Goal: Information Seeking & Learning: Learn about a topic

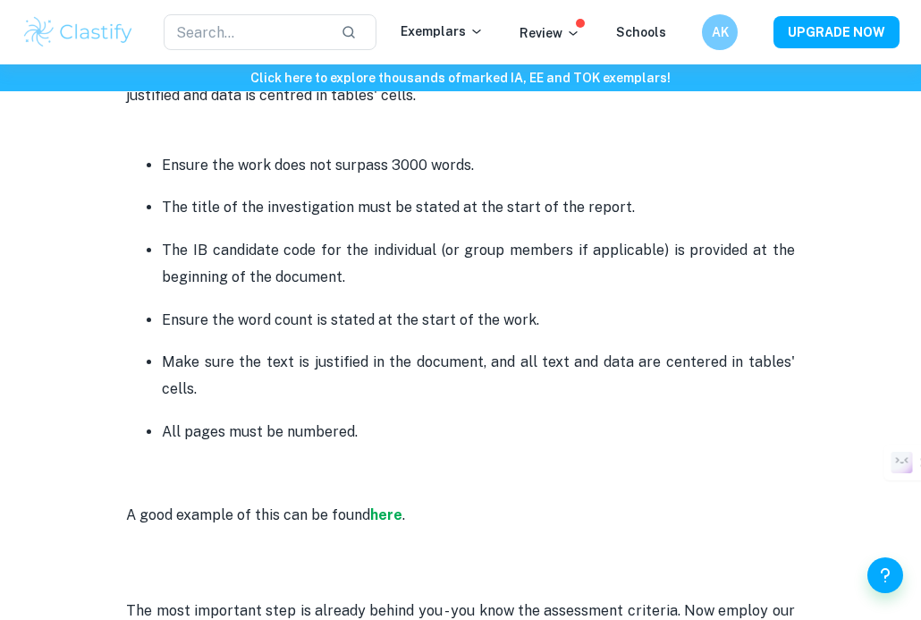
scroll to position [4644, 0]
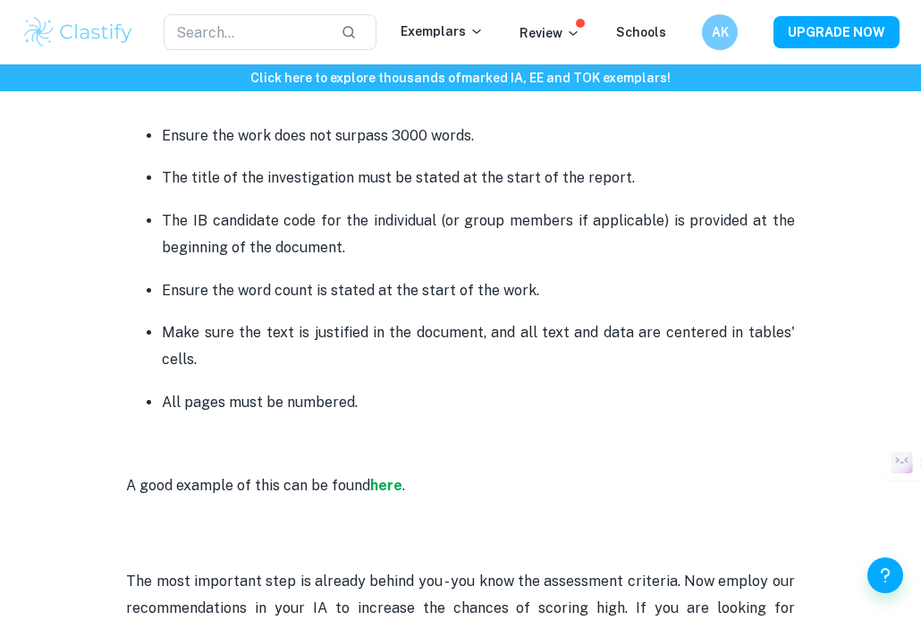
click at [376, 497] on p "A good example of this can be found here ." at bounding box center [460, 485] width 668 height 27
click at [386, 491] on strong "here" at bounding box center [386, 485] width 32 height 17
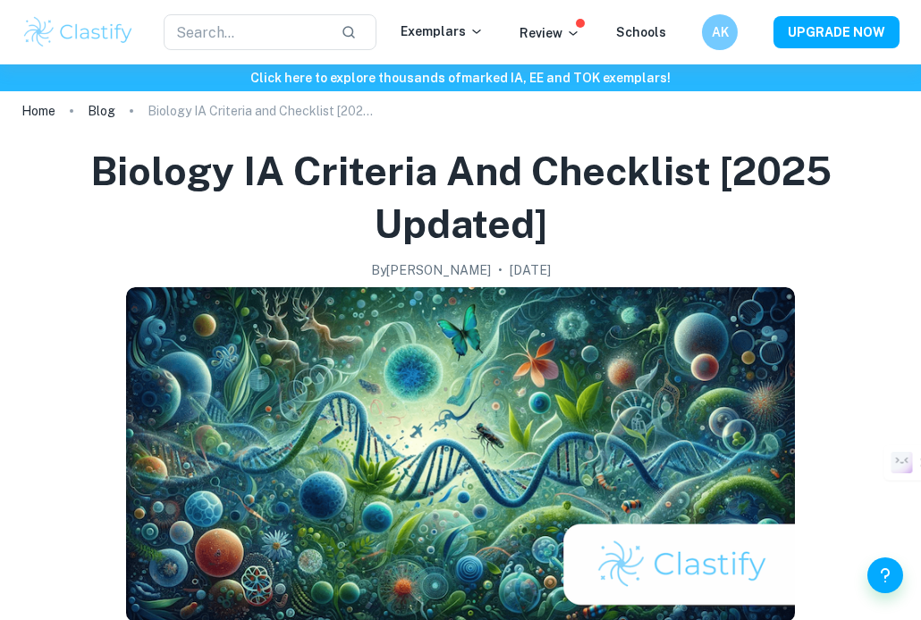
scroll to position [21, 0]
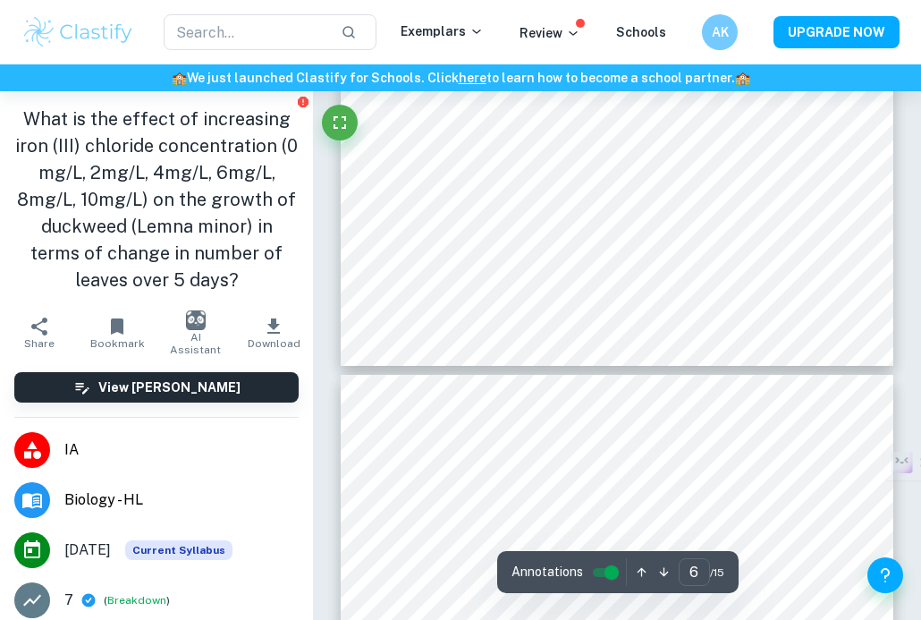
type input "7"
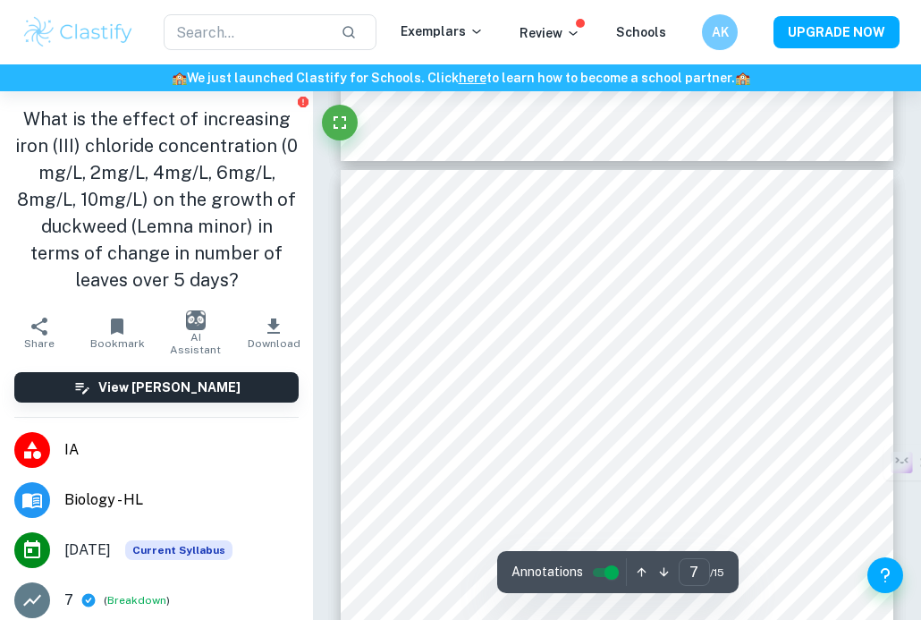
scroll to position [4868, 0]
